Goal: Information Seeking & Learning: Find specific fact

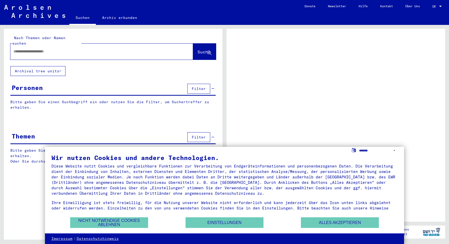
click at [347, 223] on button "Alles akzeptieren" at bounding box center [340, 223] width 78 height 11
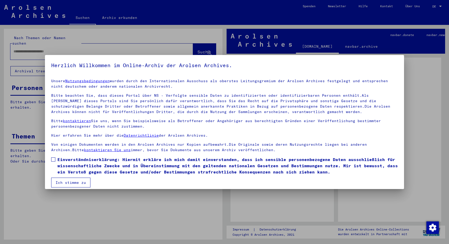
drag, startPoint x: 53, startPoint y: 161, endPoint x: 61, endPoint y: 178, distance: 18.9
click at [53, 161] on span at bounding box center [53, 160] width 4 height 4
click at [64, 183] on button "Ich stimme zu" at bounding box center [70, 183] width 39 height 10
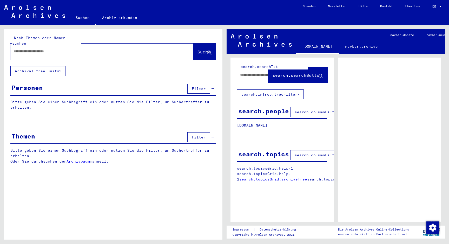
click at [46, 49] on input "text" at bounding box center [97, 51] width 167 height 5
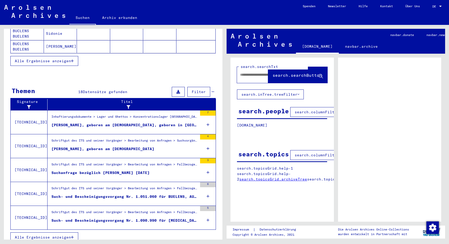
type input "*******"
click at [72, 236] on icon "button" at bounding box center [72, 238] width 3 height 4
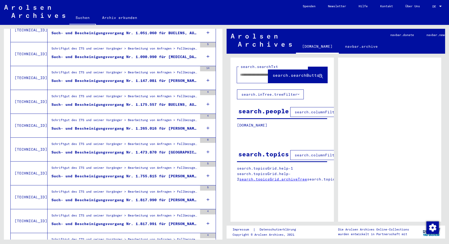
click at [208, 170] on icon at bounding box center [207, 176] width 3 height 18
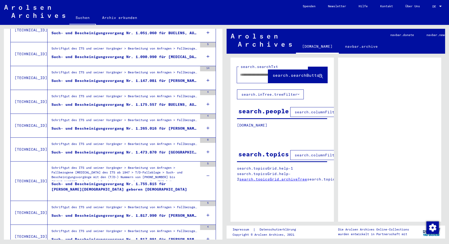
scroll to position [201, 0]
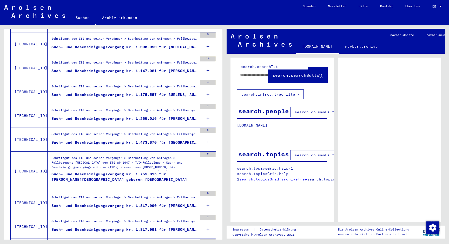
click at [79, 157] on div "Schriftgut des ITS und seiner Vorgänger > Bearbeitung von Anfragen > Fallbezoge…" at bounding box center [124, 165] width 146 height 18
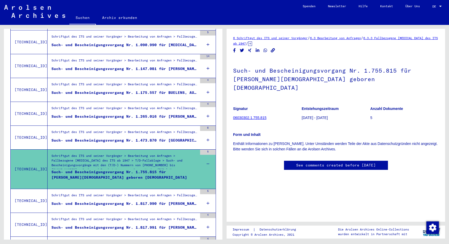
click at [248, 116] on link "06030302.1.755.815" at bounding box center [249, 118] width 33 height 4
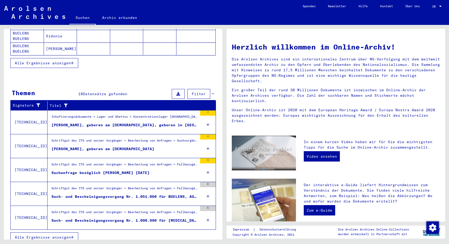
click at [70, 235] on span "Alle Ergebnisse anzeigen" at bounding box center [43, 237] width 56 height 5
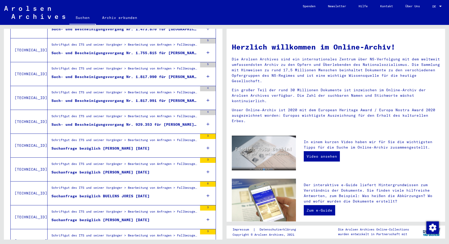
scroll to position [311, 0]
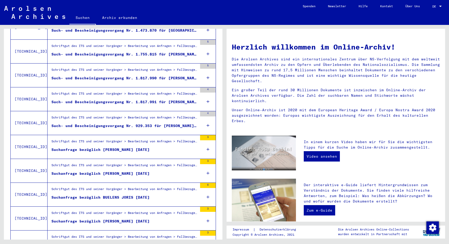
click at [208, 143] on icon at bounding box center [207, 149] width 3 height 18
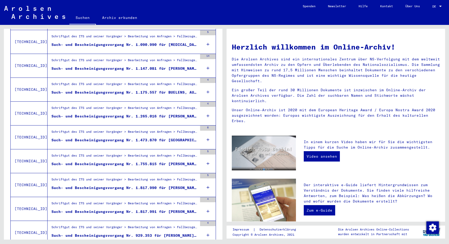
scroll to position [200, 0]
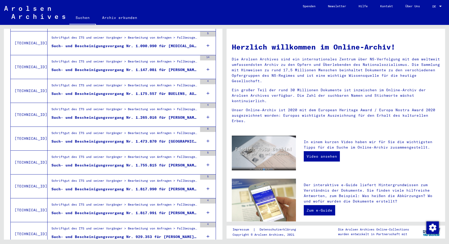
click at [177, 139] on div "Such- und Bescheinigungsvorgang Nr. 1.473.870 für [GEOGRAPHIC_DATA][PERSON_NAME…" at bounding box center [124, 141] width 146 height 5
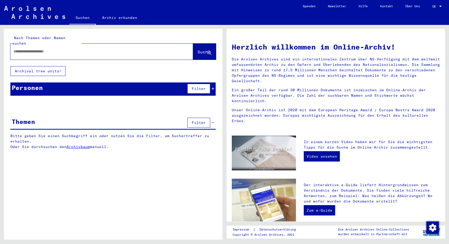
type input "*******"
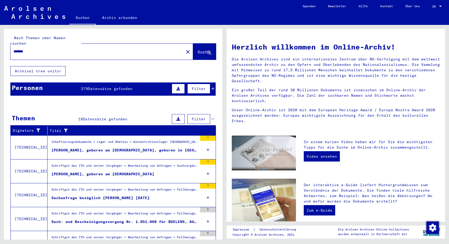
click at [214, 87] on icon at bounding box center [212, 89] width 3 height 4
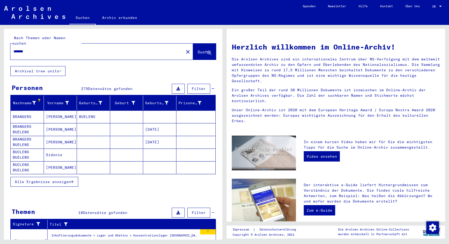
click at [60, 180] on span "Alle Ergebnisse anzeigen" at bounding box center [43, 182] width 56 height 5
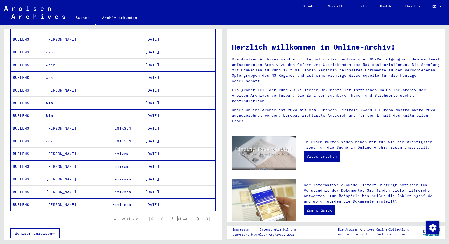
scroll to position [221, 0]
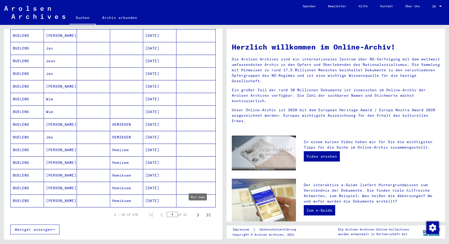
click at [198, 213] on icon "Next page" at bounding box center [198, 215] width 2 height 4
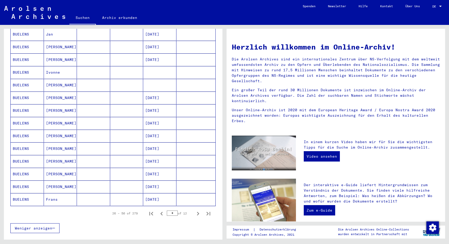
scroll to position [224, 0]
click at [197, 211] on icon "Next page" at bounding box center [198, 213] width 2 height 4
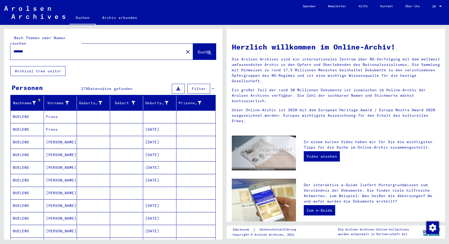
scroll to position [0, 0]
click at [54, 112] on mat-cell "Frans" at bounding box center [60, 117] width 33 height 12
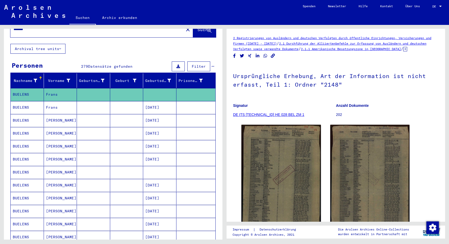
scroll to position [23, 0]
click at [57, 105] on mat-cell "Frans" at bounding box center [60, 107] width 33 height 13
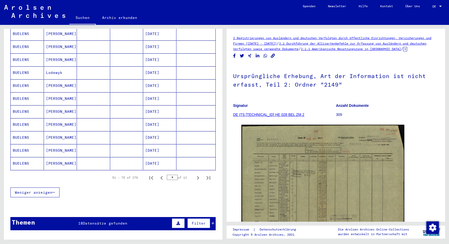
scroll to position [266, 0]
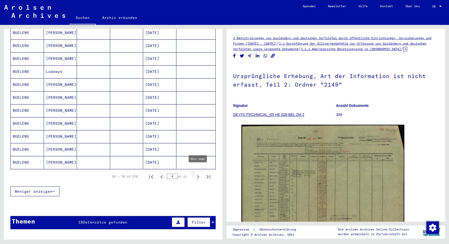
click at [199, 175] on icon "Next page" at bounding box center [198, 177] width 2 height 4
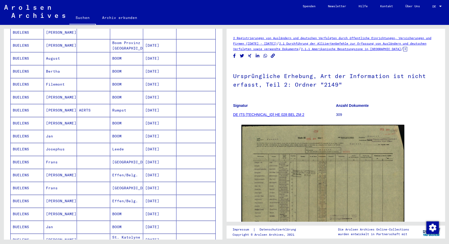
scroll to position [126, 0]
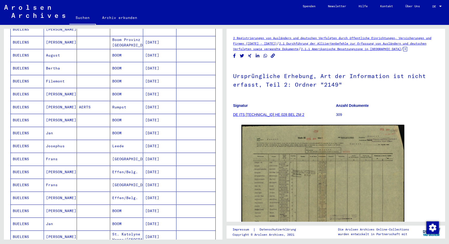
click at [163, 154] on mat-cell "[DATE]" at bounding box center [159, 159] width 33 height 13
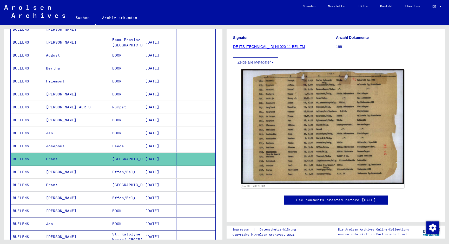
scroll to position [137, 0]
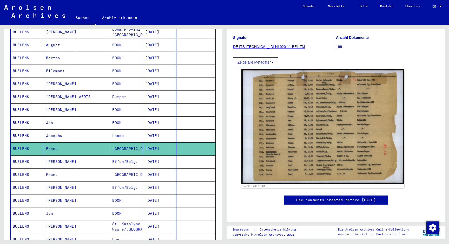
click at [163, 169] on mat-cell "[DATE]" at bounding box center [159, 175] width 33 height 13
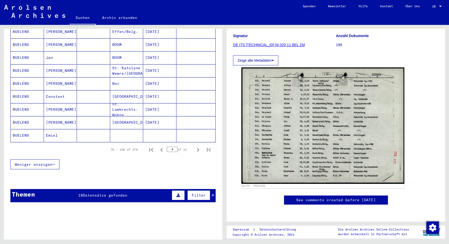
scroll to position [293, 0]
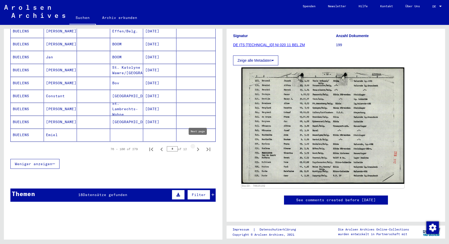
click at [199, 146] on icon "Next page" at bounding box center [197, 149] width 7 height 7
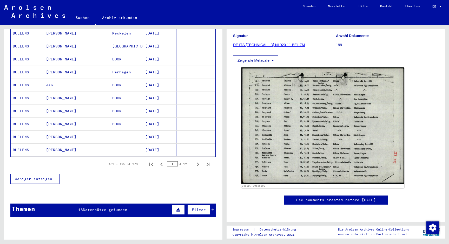
scroll to position [279, 0]
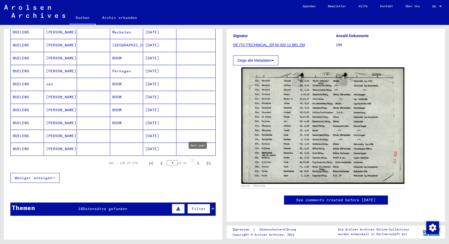
click at [197, 160] on icon "Next page" at bounding box center [197, 163] width 7 height 7
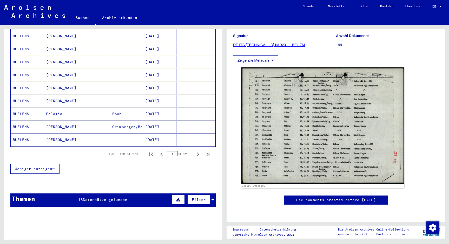
scroll to position [291, 0]
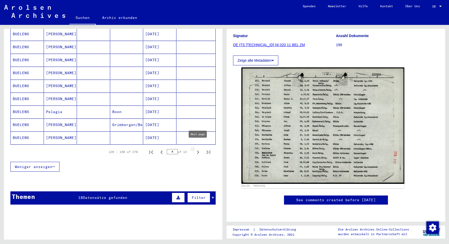
click at [198, 149] on icon "Next page" at bounding box center [197, 152] width 7 height 7
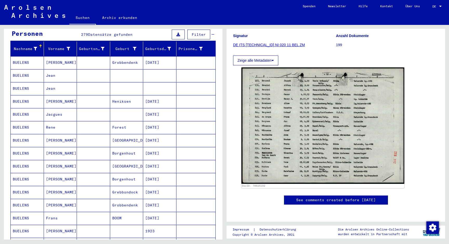
scroll to position [59, 0]
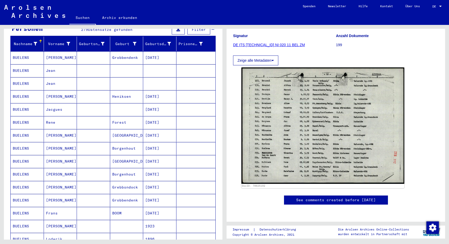
click at [148, 157] on mat-cell "[DATE]" at bounding box center [159, 161] width 33 height 13
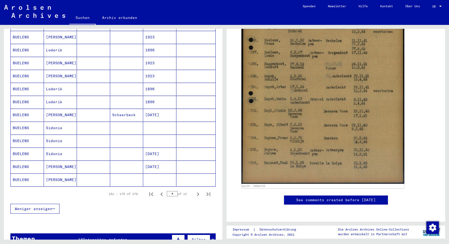
scroll to position [250, 0]
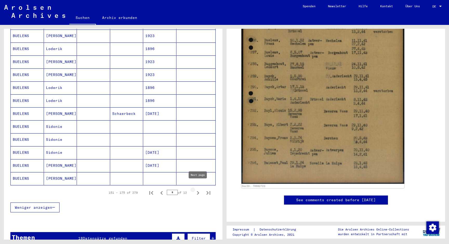
click at [199, 190] on icon "Next page" at bounding box center [197, 193] width 7 height 7
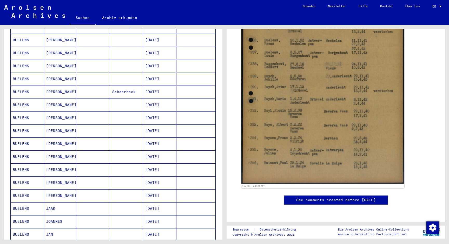
scroll to position [181, 0]
click at [154, 176] on mat-cell "[DATE]" at bounding box center [159, 182] width 33 height 13
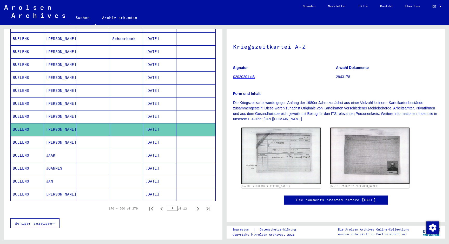
scroll to position [236, 0]
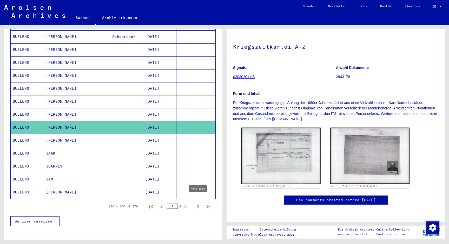
click at [198, 203] on icon "Next page" at bounding box center [197, 206] width 7 height 7
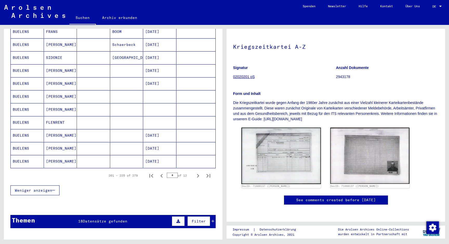
scroll to position [267, 0]
click at [197, 172] on icon "Next page" at bounding box center [197, 175] width 7 height 7
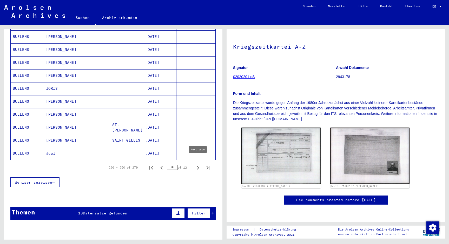
scroll to position [277, 0]
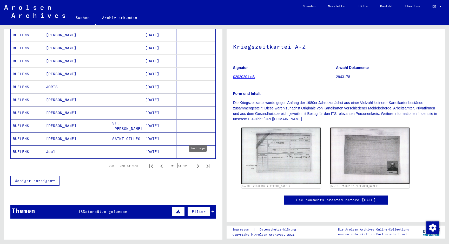
click at [198, 165] on icon "Next page" at bounding box center [198, 167] width 2 height 4
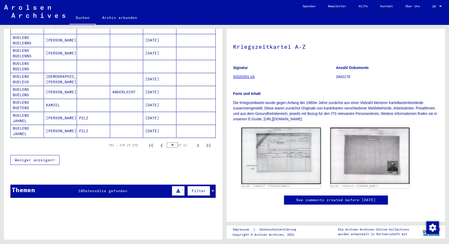
scroll to position [302, 0]
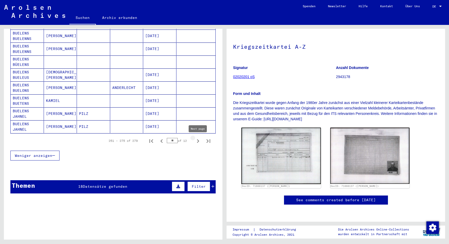
click at [199, 138] on icon "Next page" at bounding box center [197, 141] width 7 height 7
type input "**"
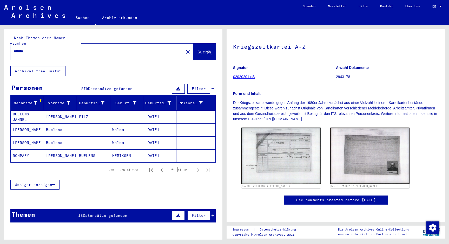
scroll to position [0, 0]
drag, startPoint x: 213, startPoint y: 210, endPoint x: 214, endPoint y: 207, distance: 2.7
click at [213, 214] on icon at bounding box center [212, 216] width 3 height 4
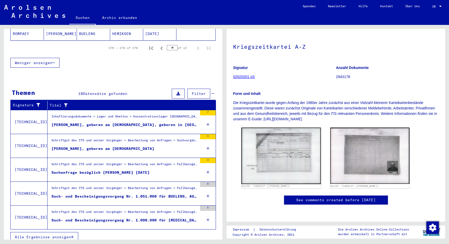
scroll to position [122, 0]
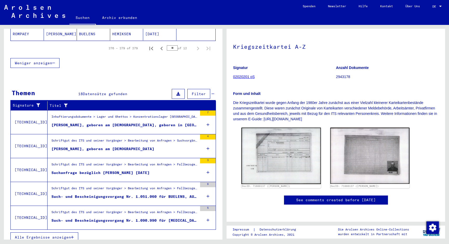
click at [64, 235] on span "Alle Ergebnisse anzeigen" at bounding box center [43, 237] width 56 height 5
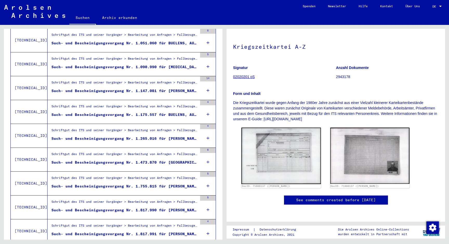
scroll to position [173, 0]
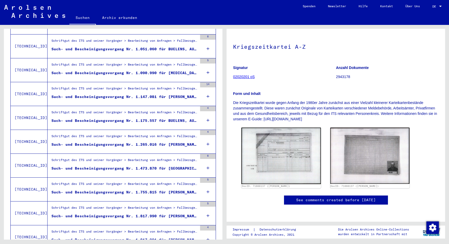
click at [122, 190] on div "Such- und Bescheinigungsvorgang Nr. 1.755.815 für [PERSON_NAME][DEMOGRAPHIC_DAT…" at bounding box center [124, 192] width 146 height 5
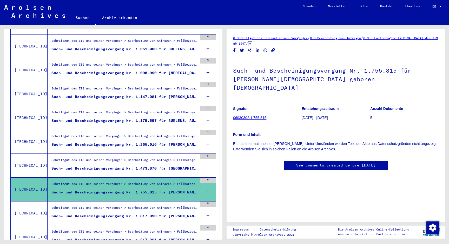
click at [242, 116] on link "06030302.1.755.815" at bounding box center [249, 118] width 33 height 4
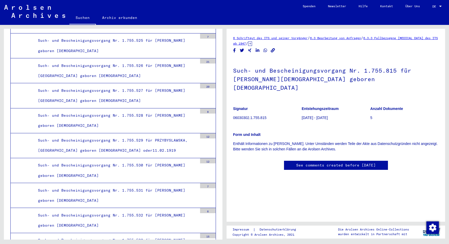
scroll to position [1323, 0]
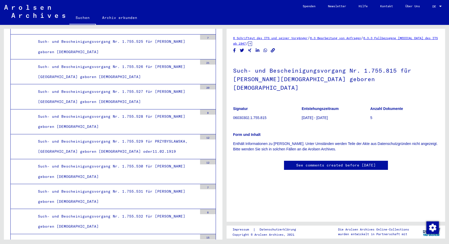
click at [83, 17] on link "Suchen" at bounding box center [82, 18] width 26 height 14
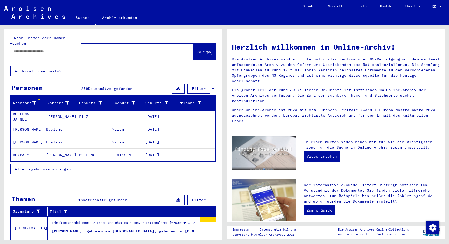
click at [97, 49] on input "text" at bounding box center [96, 51] width 164 height 5
click at [82, 49] on input "text" at bounding box center [96, 51] width 164 height 5
type input "*******"
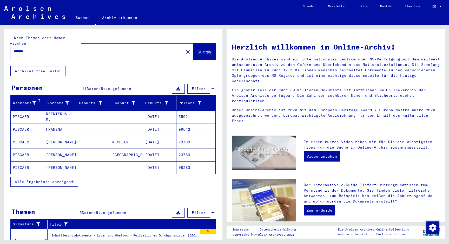
click at [71, 180] on icon "button" at bounding box center [72, 182] width 3 height 4
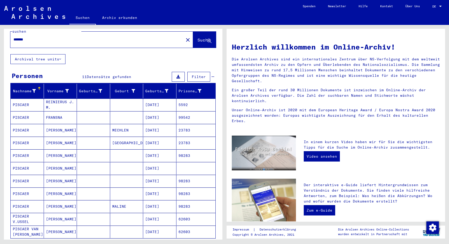
scroll to position [13, 0]
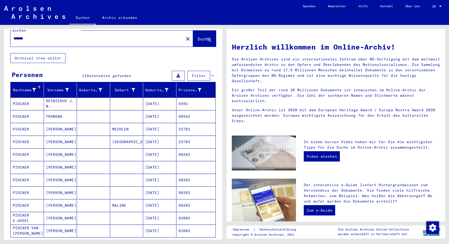
click at [23, 174] on mat-cell "PISCAER" at bounding box center [27, 180] width 33 height 12
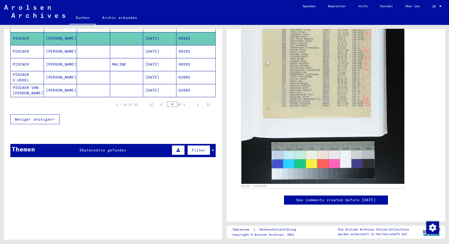
scroll to position [157, 0]
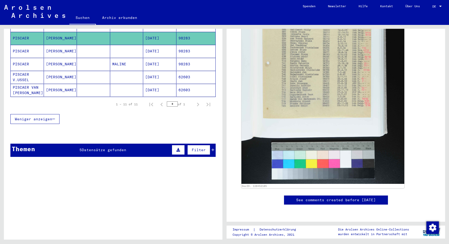
click at [55, 72] on mat-cell "[PERSON_NAME]" at bounding box center [60, 77] width 33 height 13
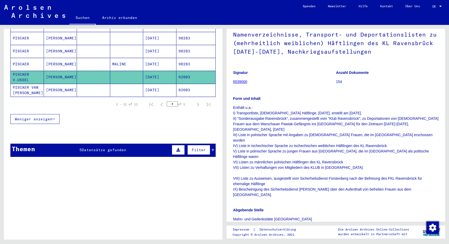
scroll to position [6, 0]
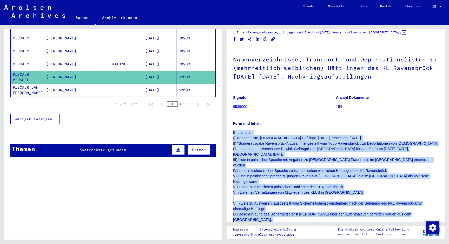
drag, startPoint x: 239, startPoint y: 133, endPoint x: 286, endPoint y: 200, distance: 82.5
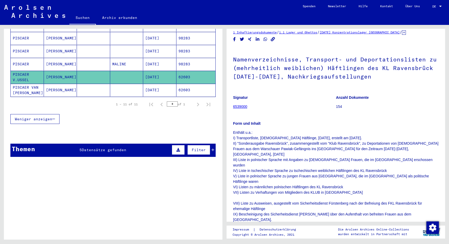
click at [283, 99] on p "Signatur" at bounding box center [284, 97] width 103 height 5
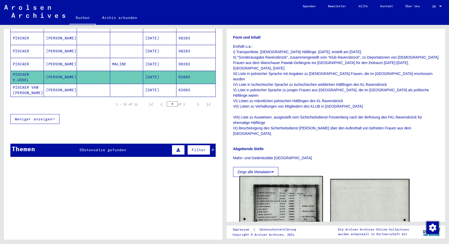
scroll to position [61, 0]
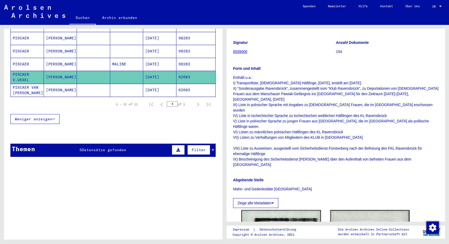
click at [30, 84] on mat-cell "PISCAER VAN [PERSON_NAME]" at bounding box center [27, 90] width 33 height 13
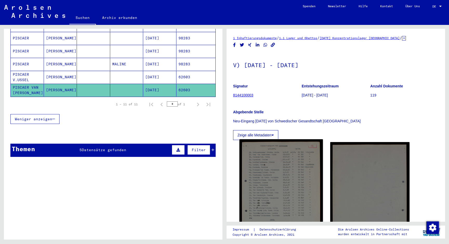
click at [287, 172] on img at bounding box center [280, 196] width 83 height 115
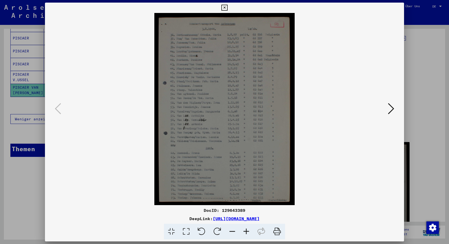
drag, startPoint x: 400, startPoint y: 7, endPoint x: 387, endPoint y: 21, distance: 18.7
click at [227, 7] on icon at bounding box center [224, 8] width 6 height 6
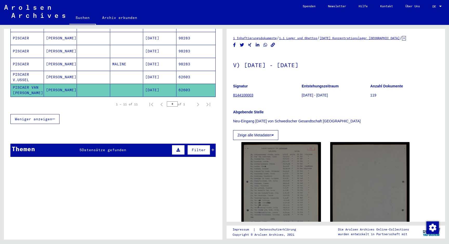
click at [241, 95] on link "8144100003" at bounding box center [243, 95] width 20 height 4
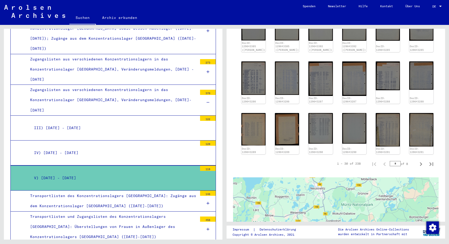
scroll to position [257, 0]
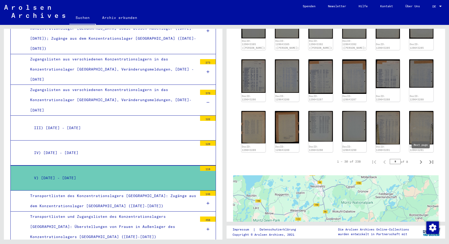
click at [422, 159] on icon "Next page" at bounding box center [420, 162] width 7 height 7
type input "*"
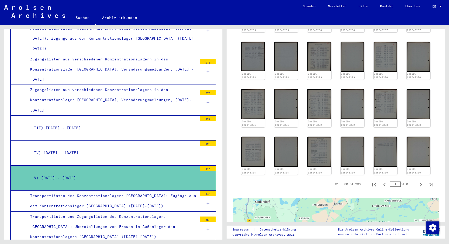
scroll to position [212, 0]
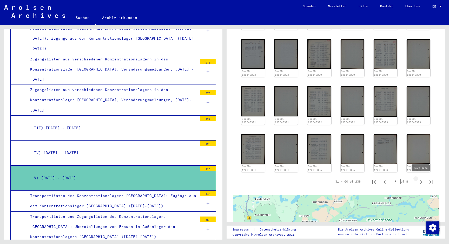
click at [420, 181] on icon "Next page" at bounding box center [420, 182] width 7 height 7
type input "*"
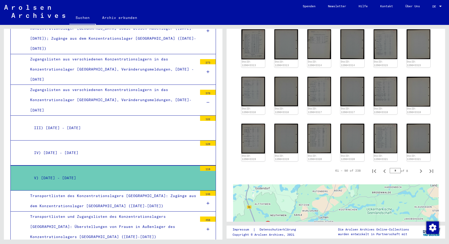
scroll to position [223, 0]
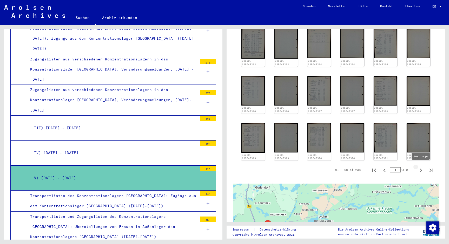
click at [421, 169] on icon "Next page" at bounding box center [421, 171] width 2 height 4
type input "*"
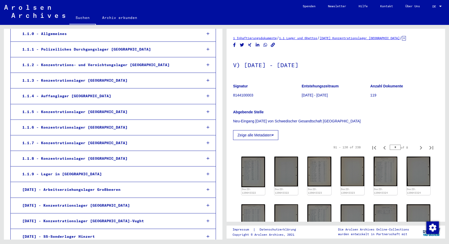
scroll to position [80, 0]
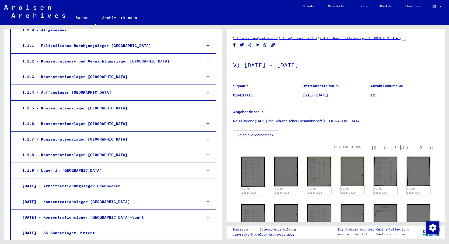
click at [209, 91] on icon at bounding box center [207, 93] width 3 height 4
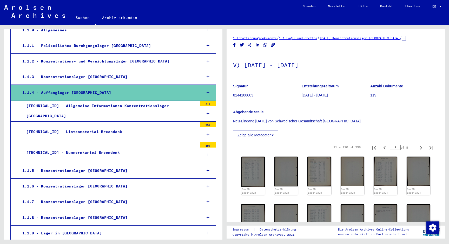
click at [209, 91] on icon at bounding box center [207, 93] width 3 height 4
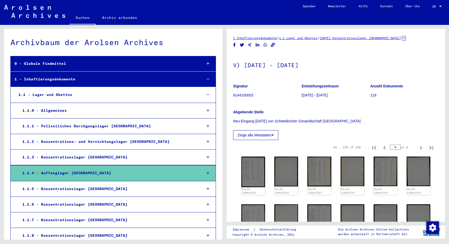
scroll to position [0, 0]
click at [83, 17] on link "Suchen" at bounding box center [82, 18] width 26 height 14
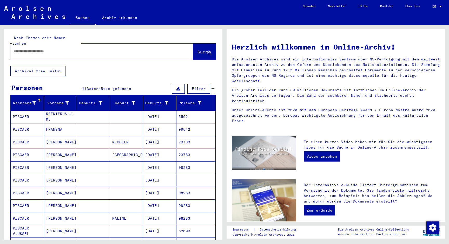
click at [69, 49] on input "text" at bounding box center [96, 51] width 164 height 5
type input "********"
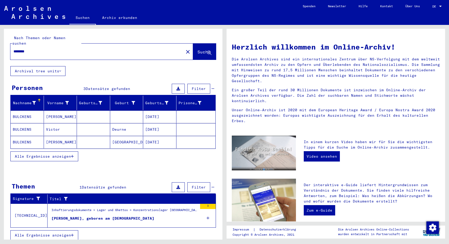
click at [45, 136] on mat-cell "[PERSON_NAME]" at bounding box center [60, 142] width 33 height 12
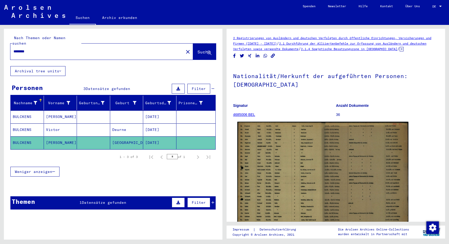
click at [293, 150] on img at bounding box center [322, 183] width 171 height 122
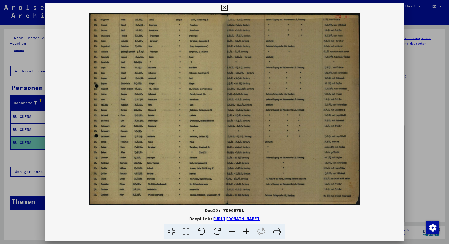
click at [246, 231] on icon at bounding box center [246, 232] width 14 height 16
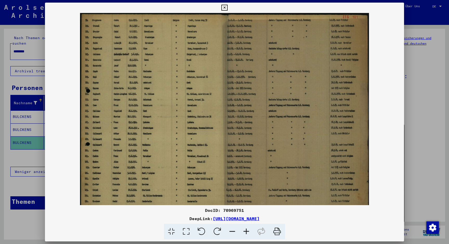
click at [246, 231] on icon at bounding box center [246, 232] width 14 height 16
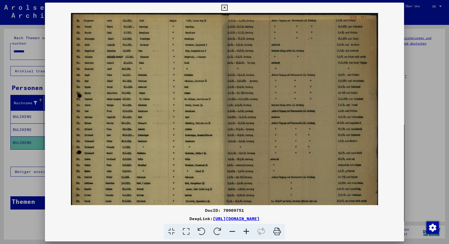
click at [246, 231] on icon at bounding box center [246, 232] width 14 height 16
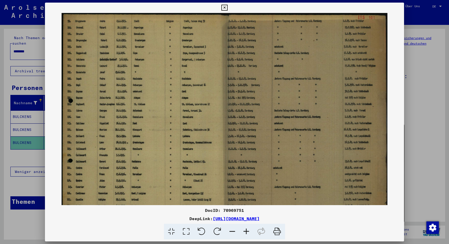
click at [246, 231] on icon at bounding box center [246, 232] width 14 height 16
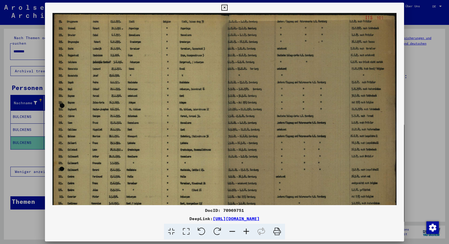
click at [246, 231] on icon at bounding box center [246, 232] width 14 height 16
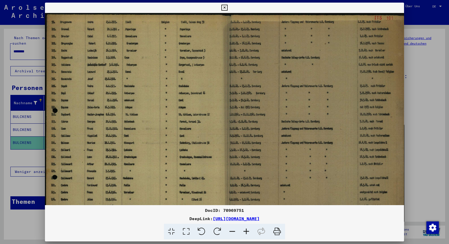
click at [246, 231] on icon at bounding box center [246, 232] width 14 height 16
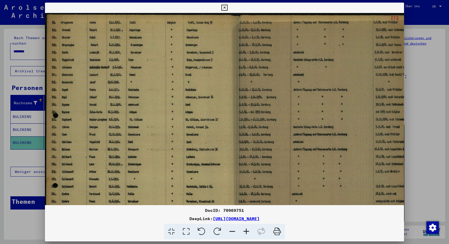
click at [245, 231] on icon at bounding box center [246, 232] width 14 height 16
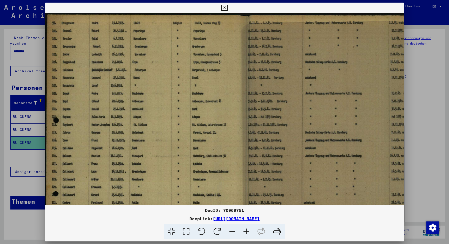
click at [245, 231] on icon at bounding box center [246, 232] width 14 height 16
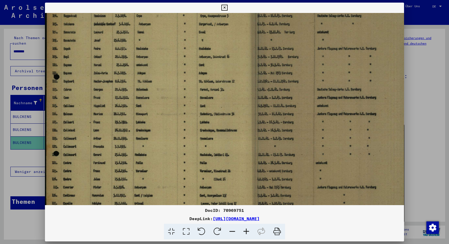
scroll to position [51, 0]
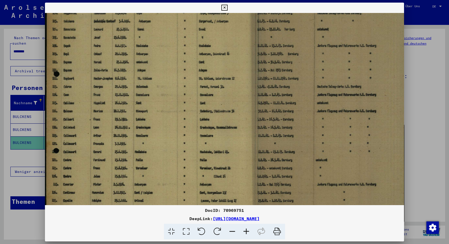
drag, startPoint x: 199, startPoint y: 147, endPoint x: 214, endPoint y: 117, distance: 33.8
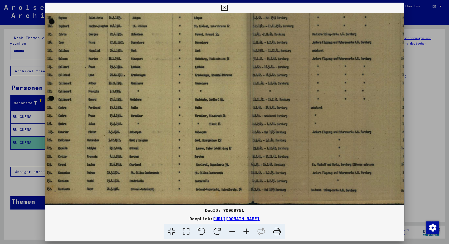
drag, startPoint x: 189, startPoint y: 118, endPoint x: 186, endPoint y: 91, distance: 27.4
click at [245, 233] on icon at bounding box center [246, 232] width 14 height 16
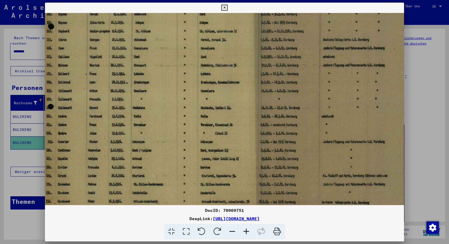
click at [246, 233] on icon at bounding box center [246, 232] width 14 height 16
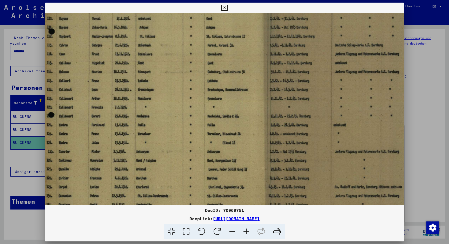
click at [246, 233] on icon at bounding box center [246, 232] width 14 height 16
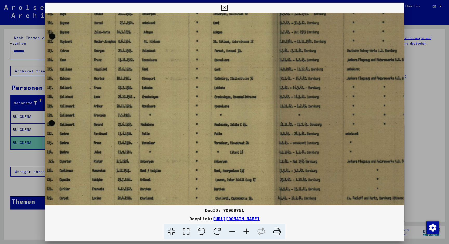
click at [246, 233] on icon at bounding box center [246, 232] width 14 height 16
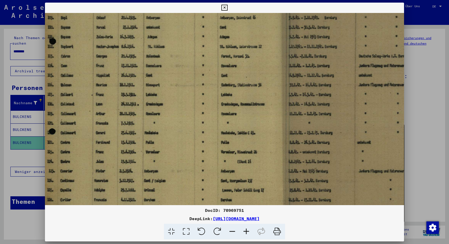
click at [246, 233] on icon at bounding box center [246, 232] width 14 height 16
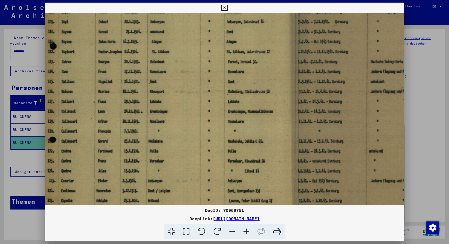
click at [246, 233] on icon at bounding box center [246, 232] width 14 height 16
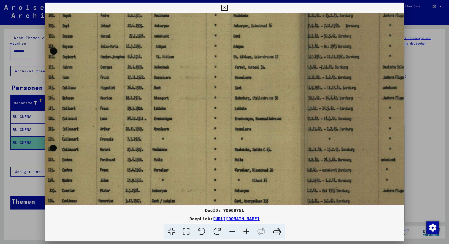
scroll to position [0, 0]
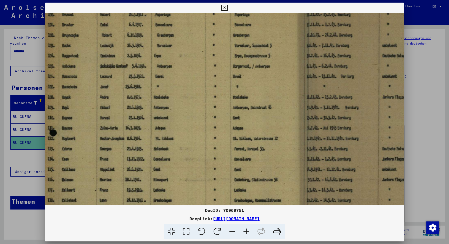
drag, startPoint x: 113, startPoint y: 82, endPoint x: 113, endPoint y: 164, distance: 81.3
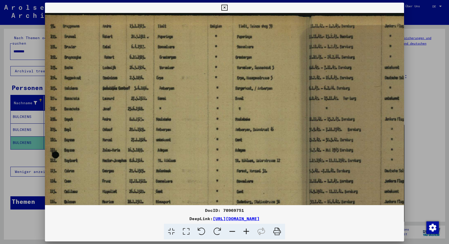
scroll to position [0, 3]
drag, startPoint x: 112, startPoint y: 87, endPoint x: 115, endPoint y: 125, distance: 37.8
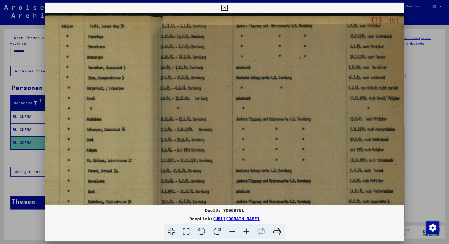
drag, startPoint x: 340, startPoint y: 109, endPoint x: 193, endPoint y: 120, distance: 146.9
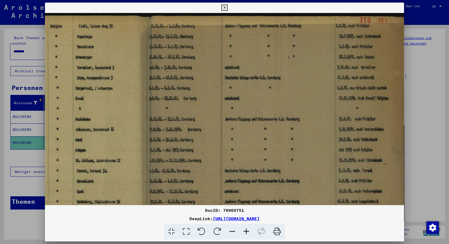
scroll to position [0, 167]
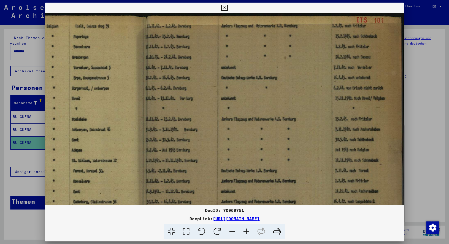
drag, startPoint x: 320, startPoint y: 117, endPoint x: 255, endPoint y: 128, distance: 66.2
click at [227, 8] on icon at bounding box center [224, 8] width 6 height 6
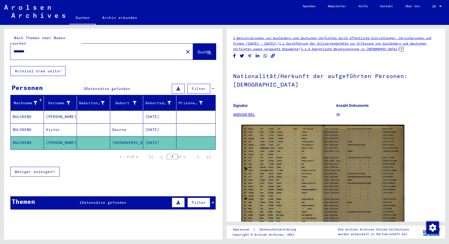
click at [56, 124] on mat-cell "Victor" at bounding box center [60, 130] width 33 height 13
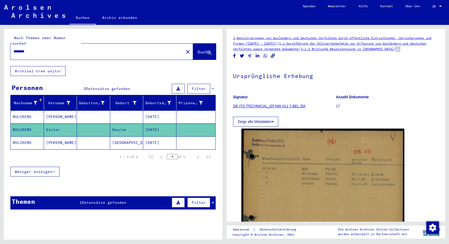
click at [68, 111] on mat-cell "[PERSON_NAME]" at bounding box center [60, 117] width 33 height 13
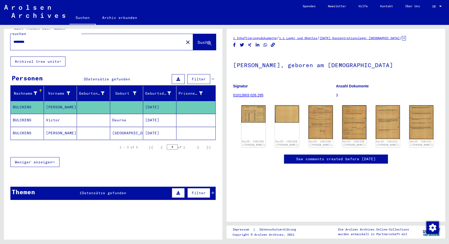
scroll to position [9, 0]
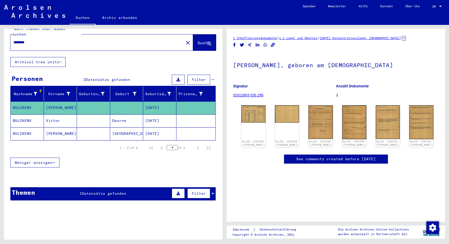
click at [212, 192] on icon at bounding box center [212, 194] width 3 height 4
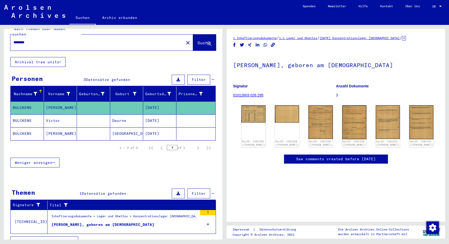
click at [133, 215] on div "Inhaftierungsdokumente > Lager und Ghettos > Konzentrationslager [GEOGRAPHIC_DA…" at bounding box center [124, 217] width 146 height 7
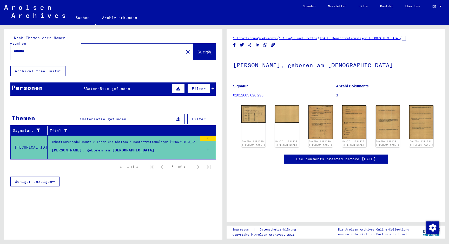
click at [24, 16] on img at bounding box center [34, 11] width 61 height 13
